Goal: Task Accomplishment & Management: Use online tool/utility

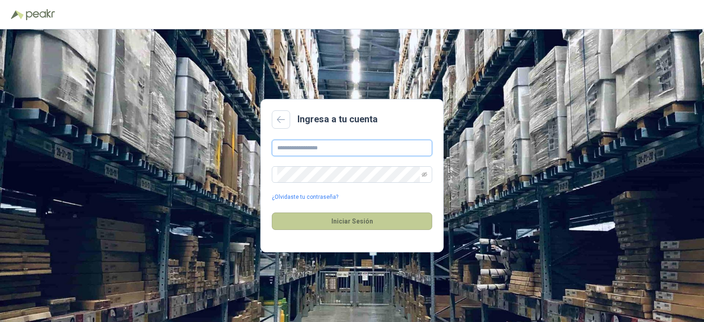
type input "**********"
click at [355, 223] on button "Iniciar Sesión" at bounding box center [352, 221] width 160 height 17
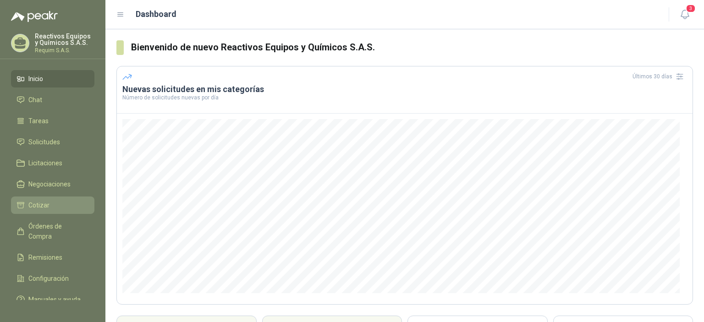
click at [29, 201] on span "Cotizar" at bounding box center [38, 205] width 21 height 10
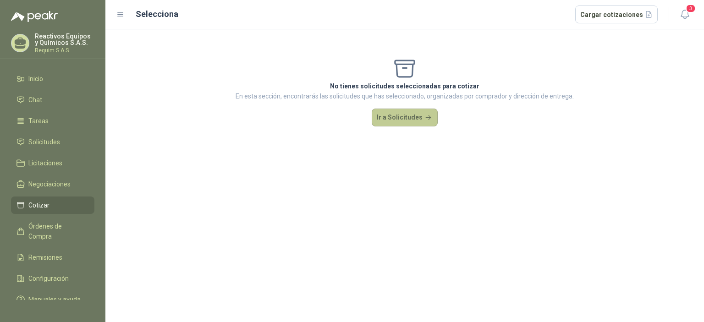
click at [384, 115] on button "Ir a Solicitudes" at bounding box center [405, 118] width 66 height 18
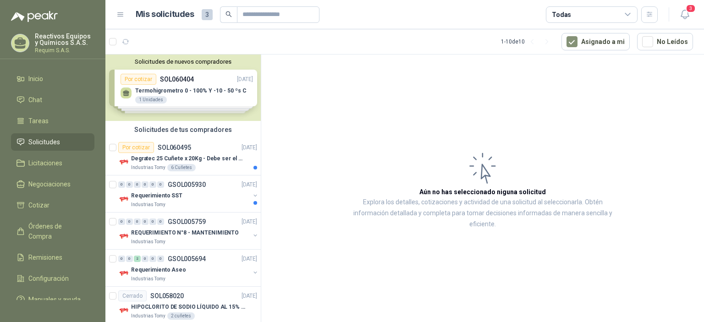
click at [195, 95] on div "Solicitudes de nuevos compradores Por cotizar SOL060404 [DATE] Termohigrometro …" at bounding box center [182, 88] width 155 height 66
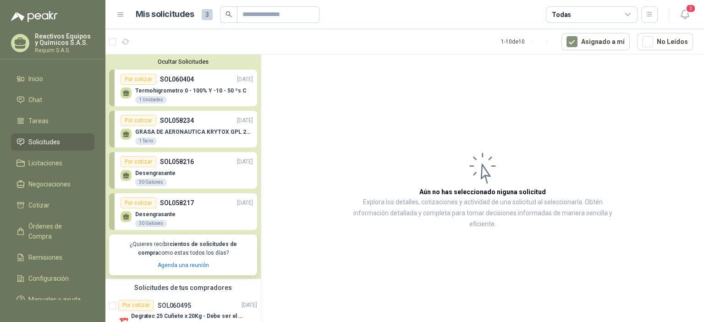
click at [195, 95] on div "Termohigrometro 0 - 100% Y -10 - 50 ºs C 1 Unidades" at bounding box center [190, 96] width 111 height 17
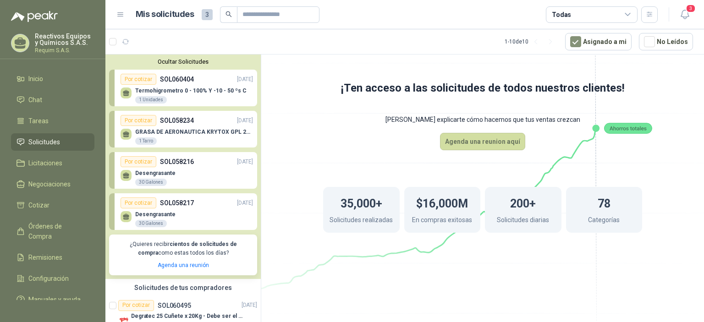
click at [187, 161] on p "SOL058216" at bounding box center [177, 162] width 34 height 10
click at [191, 134] on p "GRASA DE AERONAUTICA KRYTOX GPL 207 (SE ADJUNTA IMAGEN DE REFERENCIA)" at bounding box center [194, 132] width 118 height 6
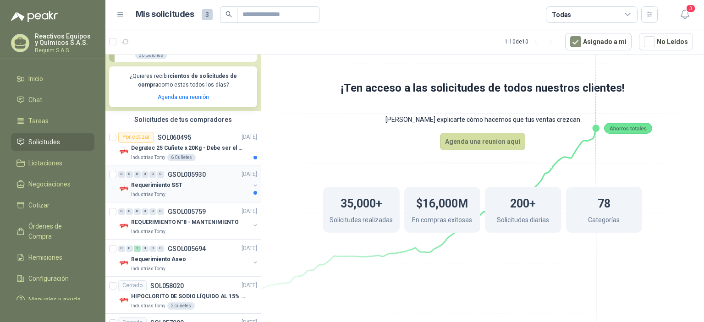
scroll to position [183, 0]
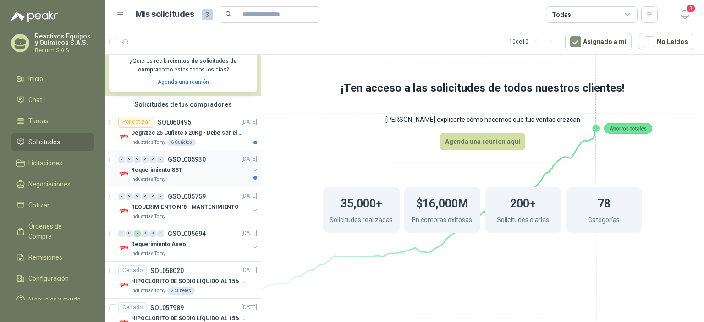
click at [214, 169] on div "Requerimiento SST" at bounding box center [190, 170] width 119 height 11
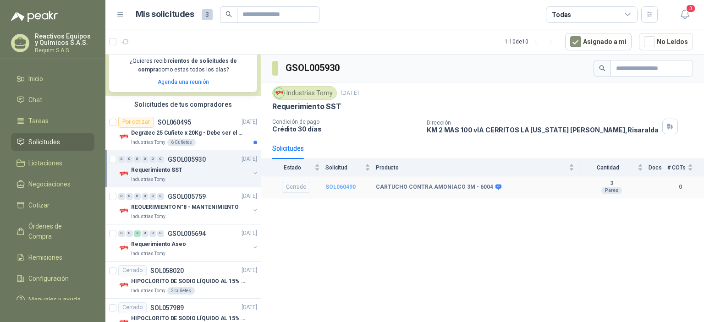
click at [337, 186] on b "SOL060490" at bounding box center [341, 187] width 30 height 6
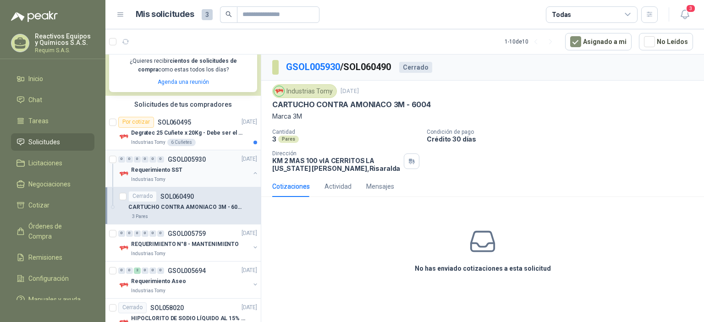
click at [213, 175] on div "Requerimiento SST" at bounding box center [190, 170] width 119 height 11
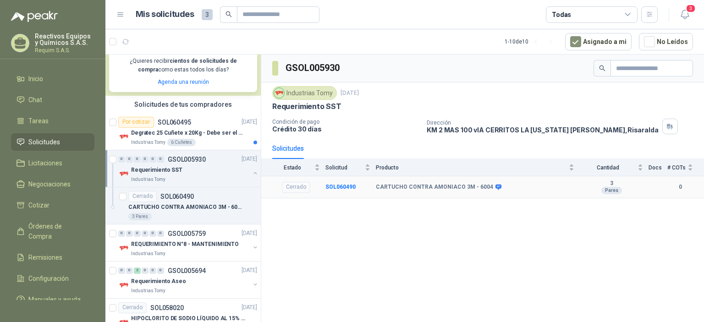
click at [300, 187] on div "Cerrado" at bounding box center [296, 187] width 28 height 11
click at [222, 141] on div "Industrias Tomy 6 Cuñetes" at bounding box center [194, 142] width 126 height 7
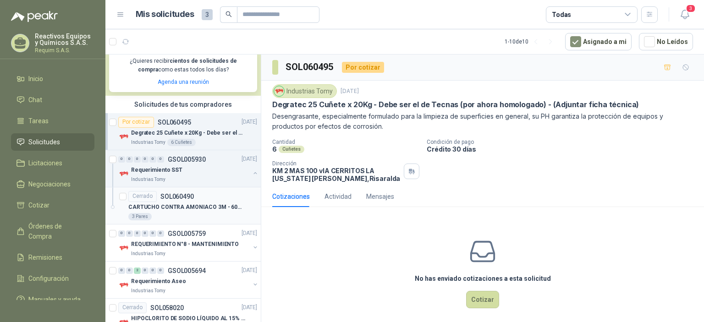
scroll to position [229, 0]
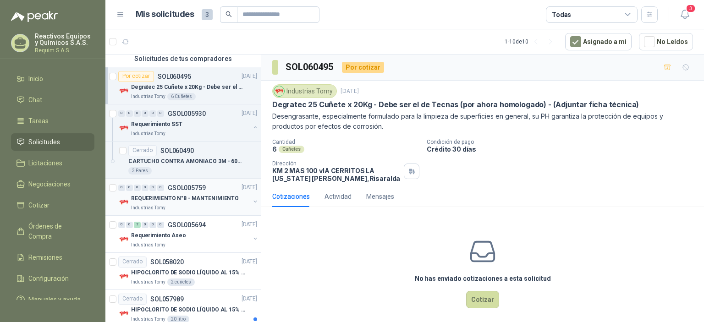
click at [201, 204] on div "Industrias Tomy" at bounding box center [190, 207] width 119 height 7
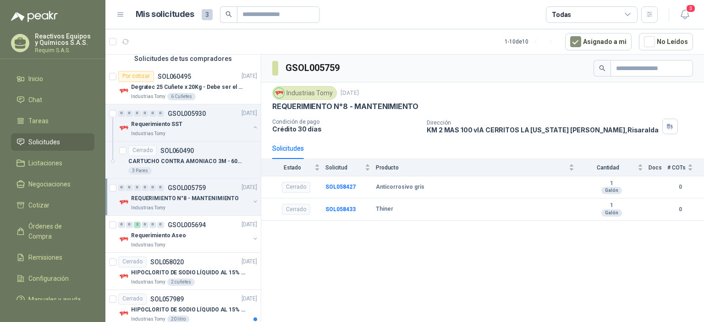
scroll to position [275, 0]
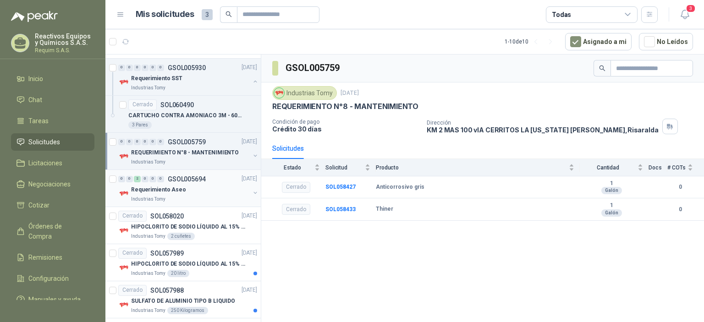
click at [209, 196] on div "Industrias Tomy" at bounding box center [190, 199] width 119 height 7
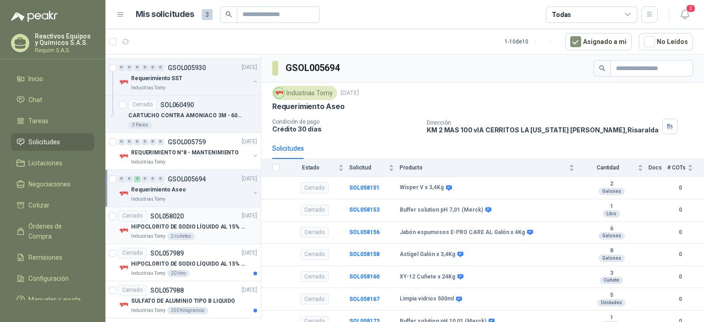
click at [207, 216] on div "Cerrado SOL058020 [DATE]" at bounding box center [187, 216] width 139 height 11
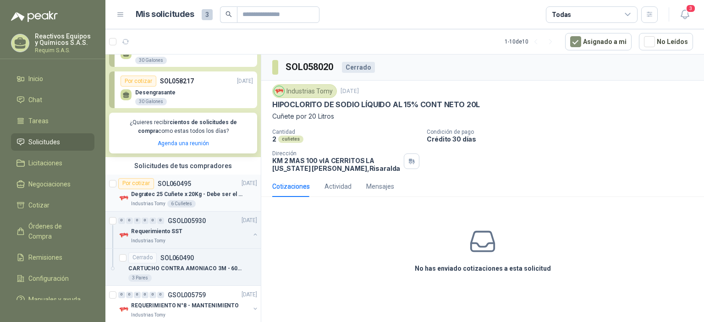
scroll to position [138, 0]
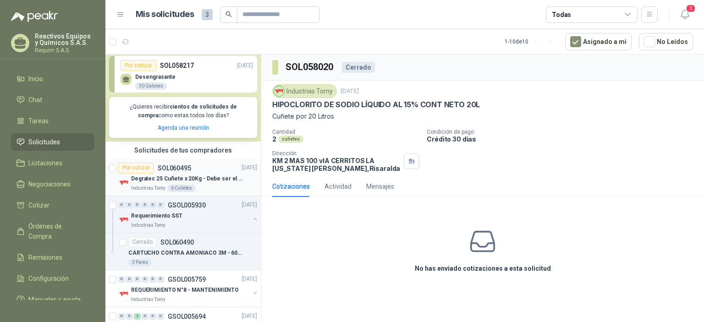
click at [215, 194] on article "Por cotizar SOL060495 [DATE] Degratec 25 Cuñete x 20Kg - Debe ser el de Tecnas …" at bounding box center [182, 177] width 155 height 37
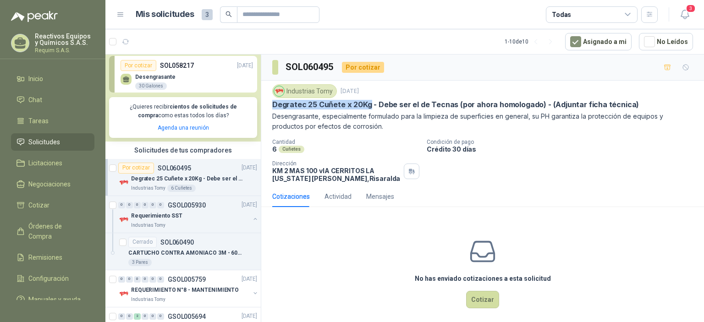
drag, startPoint x: 273, startPoint y: 105, endPoint x: 369, endPoint y: 107, distance: 95.4
click at [369, 107] on p "Degratec 25 Cuñete x 20Kg - Debe ser el de Tecnas (por ahora homologado) - (Adj…" at bounding box center [455, 105] width 367 height 10
copy p "Degratec 25 Cuñete x 20Kg"
click at [167, 188] on div "6 Cuñetes" at bounding box center [181, 188] width 28 height 7
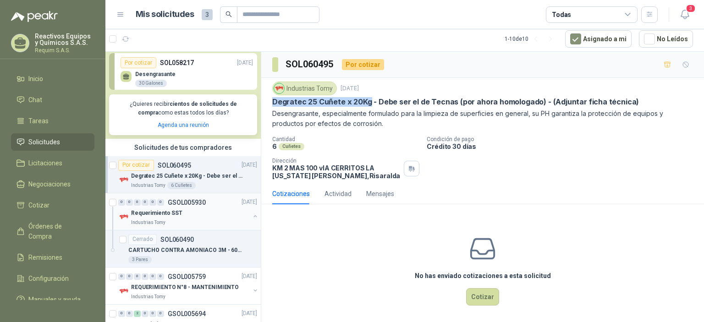
click at [186, 214] on div "Requerimiento SST" at bounding box center [190, 213] width 119 height 11
